Goal: Transaction & Acquisition: Book appointment/travel/reservation

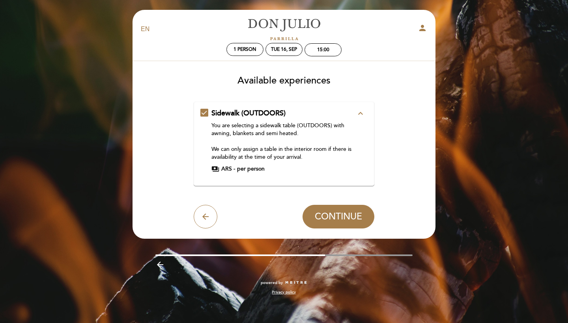
click at [362, 113] on icon "expand_less" at bounding box center [360, 113] width 9 height 9
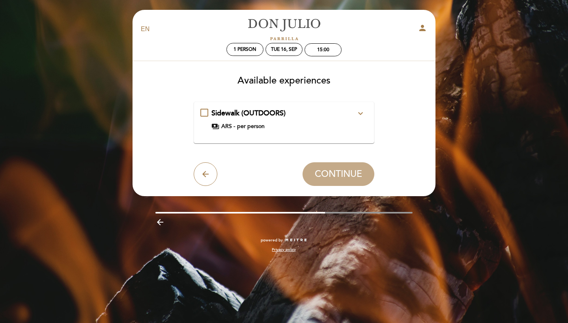
click at [362, 113] on icon "expand_more" at bounding box center [360, 113] width 9 height 9
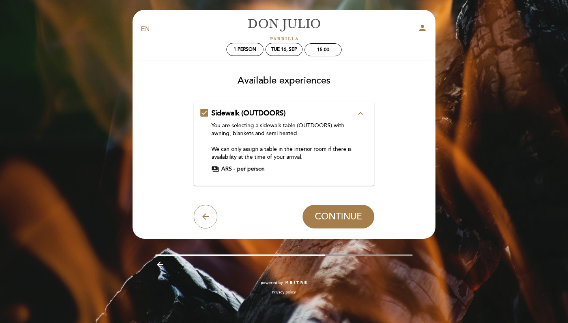
click at [230, 170] on span "ARS -" at bounding box center [228, 169] width 14 height 8
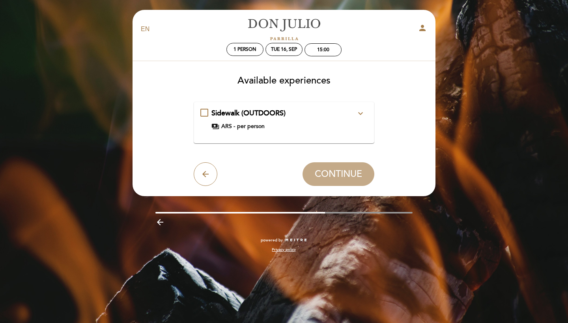
click at [260, 115] on span "Sidewalk (OUTDOORS)" at bounding box center [248, 113] width 74 height 9
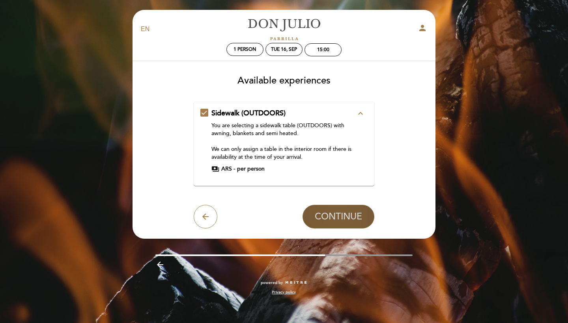
click at [327, 206] on button "CONTINUE" at bounding box center [338, 217] width 72 height 24
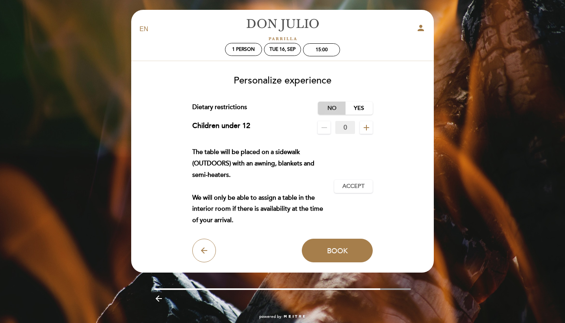
click at [333, 106] on label "No" at bounding box center [332, 108] width 28 height 13
click at [347, 190] on button "Accept Accepted" at bounding box center [353, 186] width 39 height 13
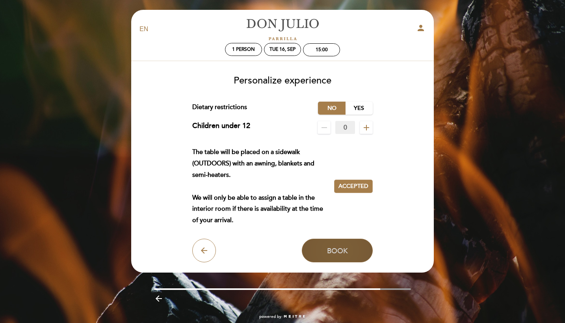
click at [344, 248] on span "Book" at bounding box center [337, 250] width 21 height 9
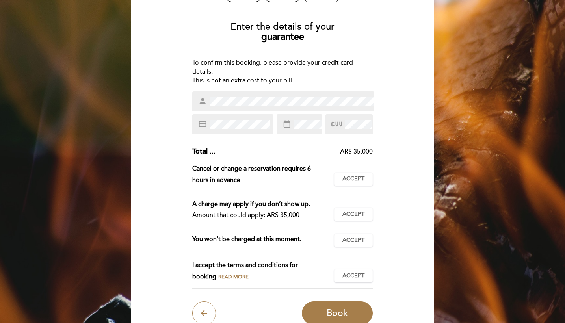
scroll to position [50, 0]
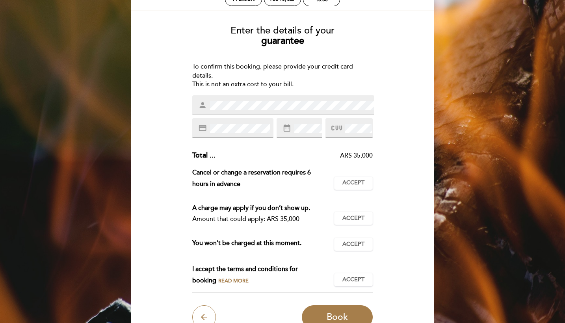
click at [301, 96] on div "person" at bounding box center [283, 105] width 182 height 20
click at [356, 120] on div at bounding box center [349, 128] width 47 height 20
click at [359, 186] on button "Accept Accepted" at bounding box center [353, 183] width 39 height 13
click at [355, 215] on span "Accept" at bounding box center [354, 219] width 22 height 8
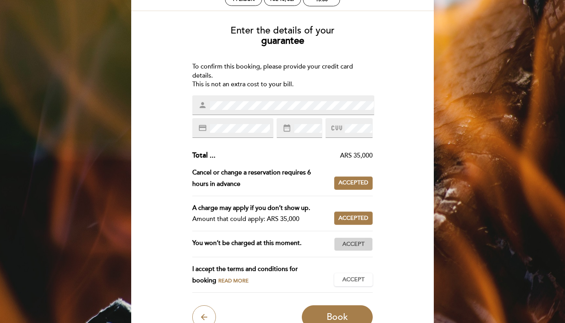
click at [354, 241] on span "Accept" at bounding box center [354, 245] width 22 height 8
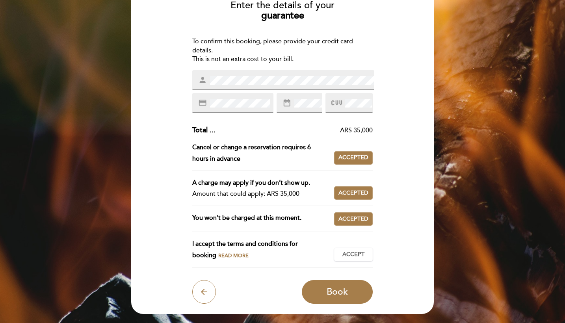
scroll to position [84, 0]
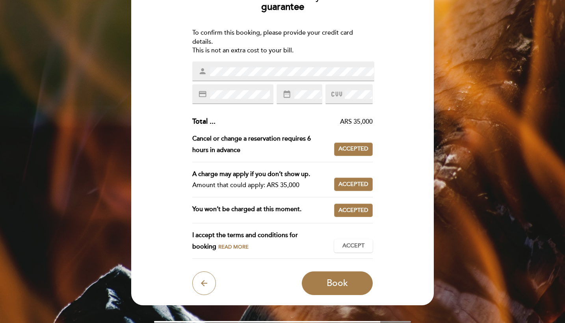
click at [346, 249] on div "I accept the terms and conditions for booking Read more Accept Accepted" at bounding box center [282, 244] width 181 height 29
click at [346, 245] on span "Accept" at bounding box center [354, 246] width 22 height 8
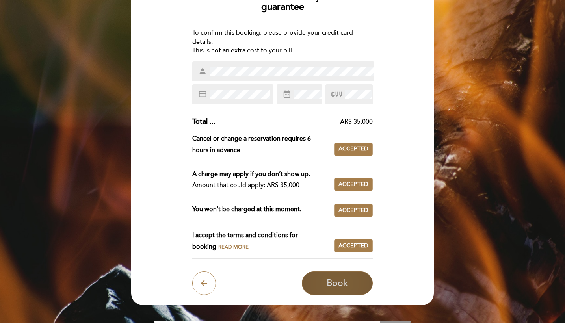
click at [340, 278] on span "Book" at bounding box center [337, 283] width 21 height 11
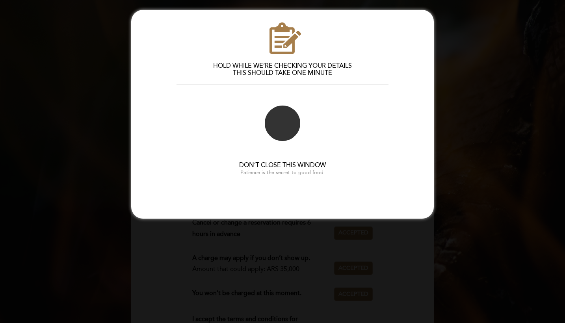
scroll to position [0, 0]
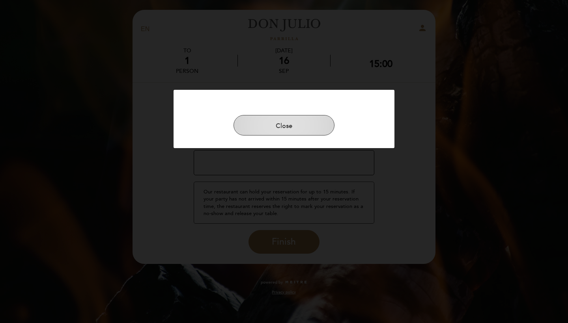
click at [284, 128] on button "Close" at bounding box center [283, 125] width 101 height 21
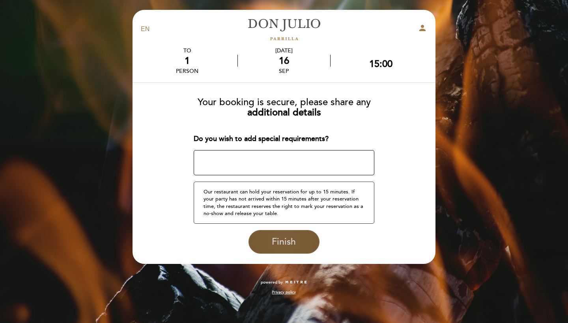
click at [286, 242] on span "Finish" at bounding box center [284, 242] width 24 height 11
